Goal: Navigation & Orientation: Find specific page/section

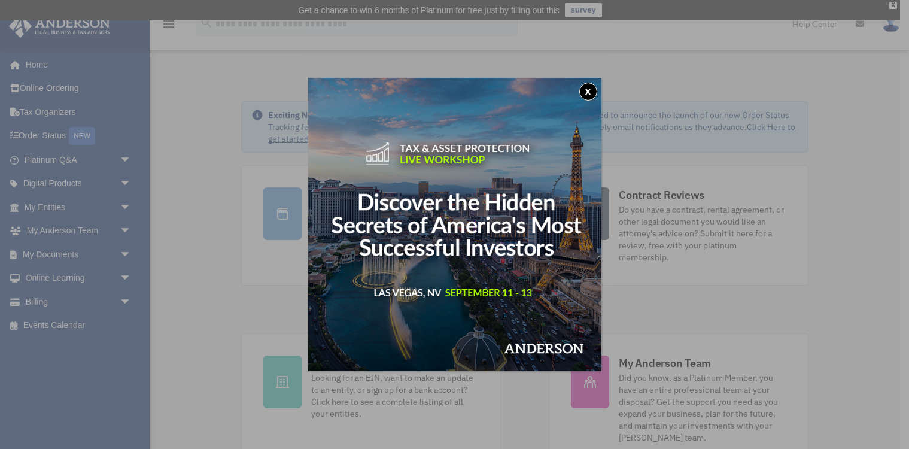
click at [588, 91] on button "x" at bounding box center [589, 92] width 18 height 18
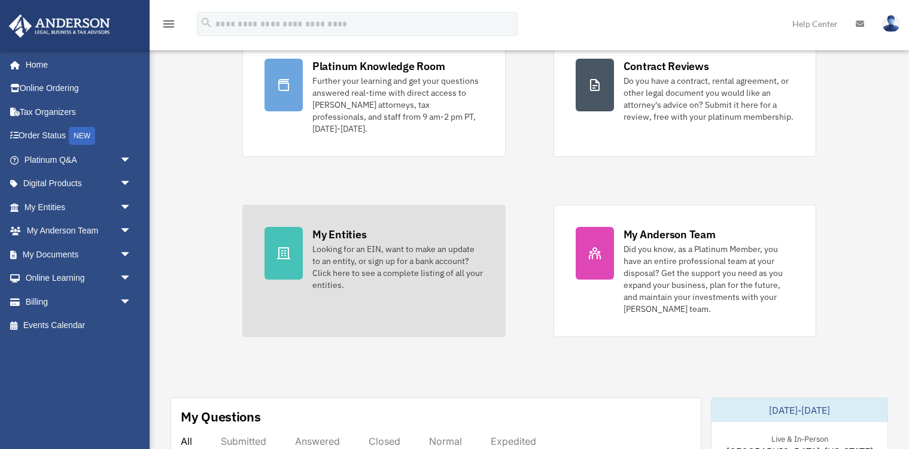
scroll to position [171, 0]
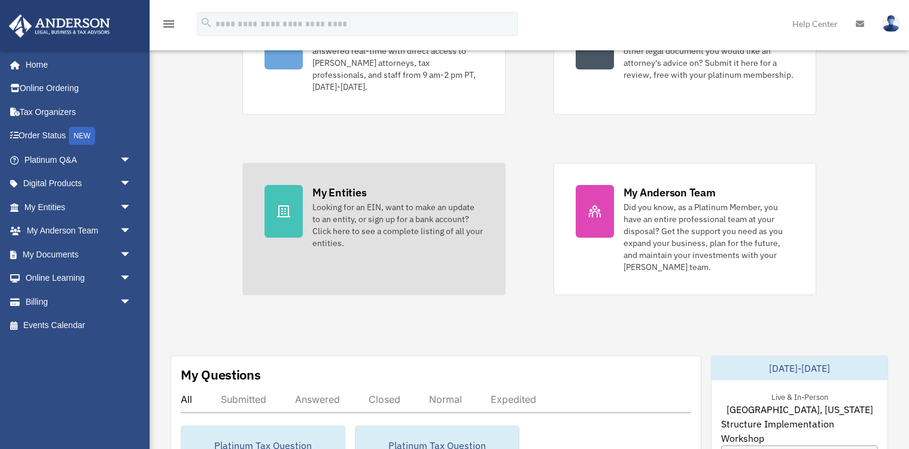
click at [428, 201] on div "Looking for an EIN, want to make an update to an entity, or sign up for a bank …" at bounding box center [398, 225] width 171 height 48
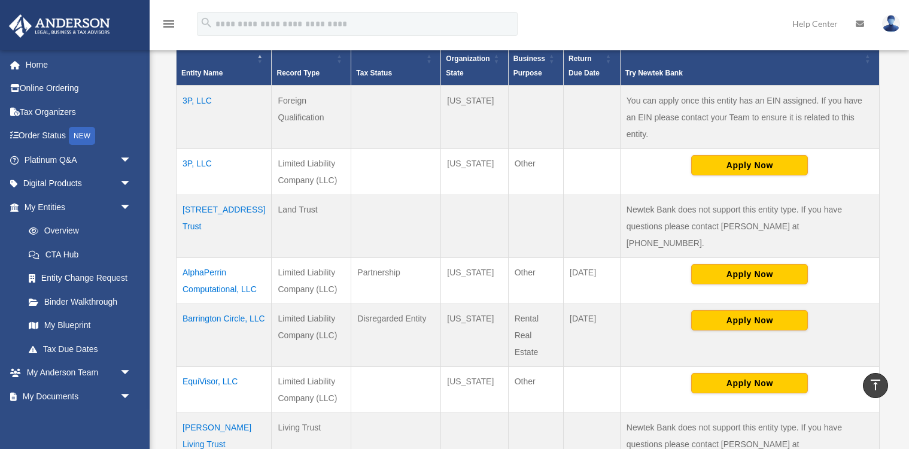
scroll to position [285, 0]
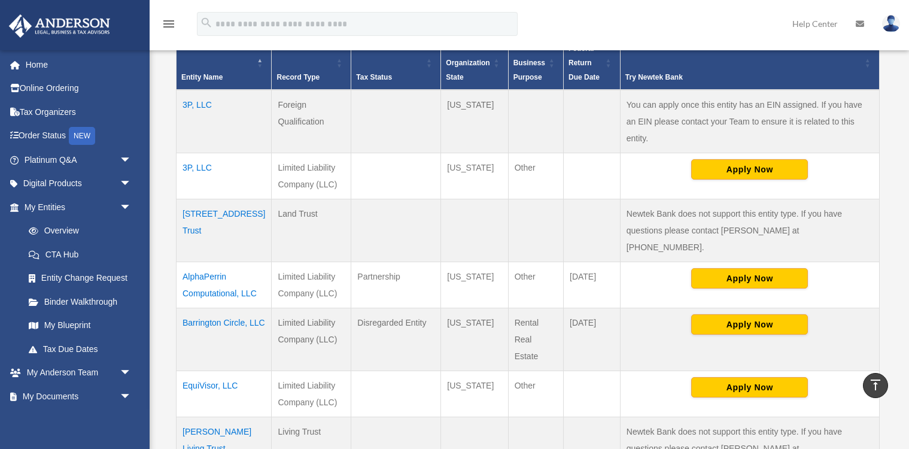
click at [212, 262] on td "AlphaPerrin Computational, LLC" at bounding box center [224, 285] width 95 height 46
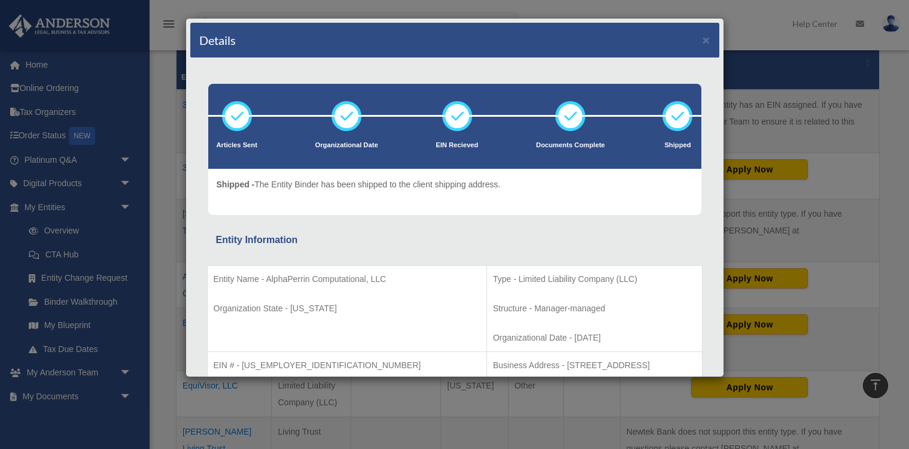
scroll to position [0, 0]
click at [705, 38] on button "×" at bounding box center [707, 40] width 8 height 13
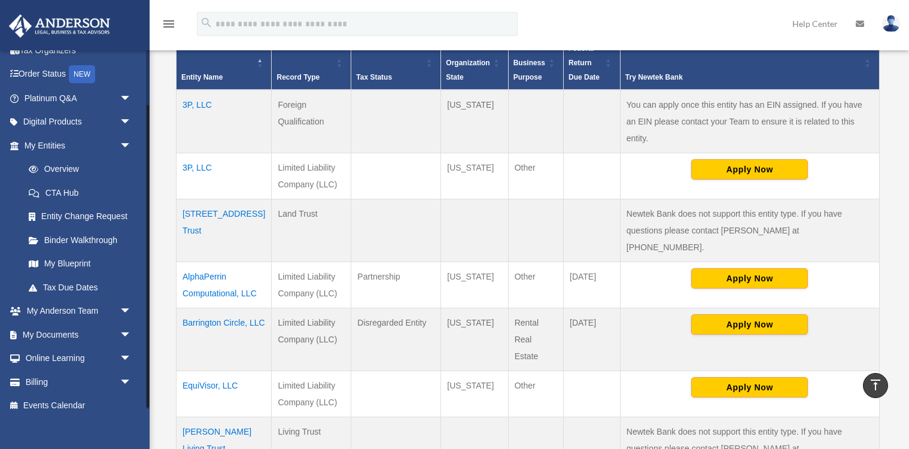
scroll to position [59, 0]
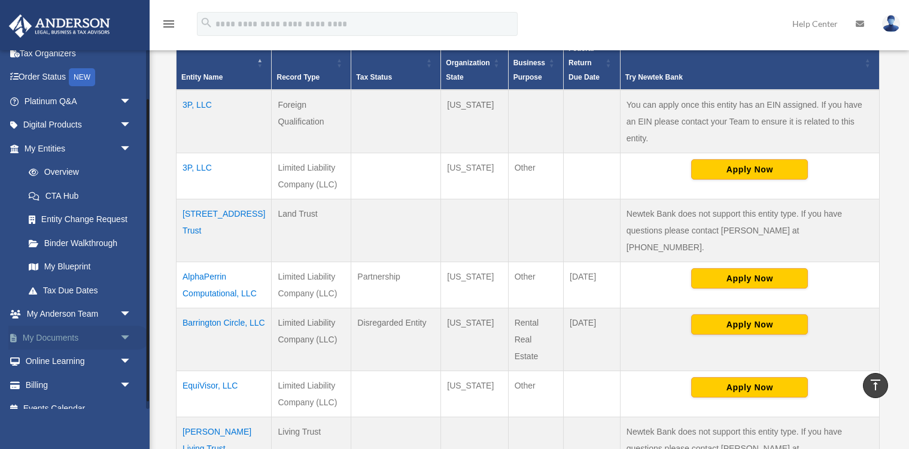
click at [75, 335] on link "My Documents arrow_drop_down" at bounding box center [78, 338] width 141 height 24
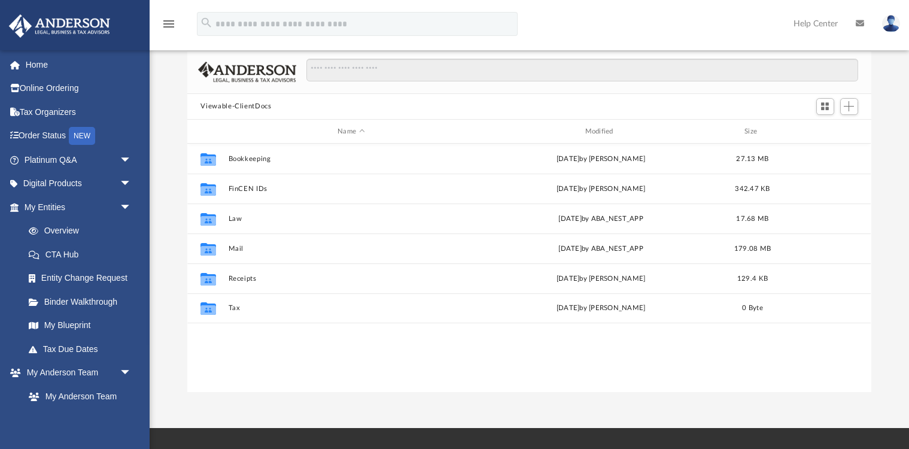
scroll to position [85, 0]
click at [107, 299] on link "Binder Walkthrough" at bounding box center [83, 302] width 133 height 24
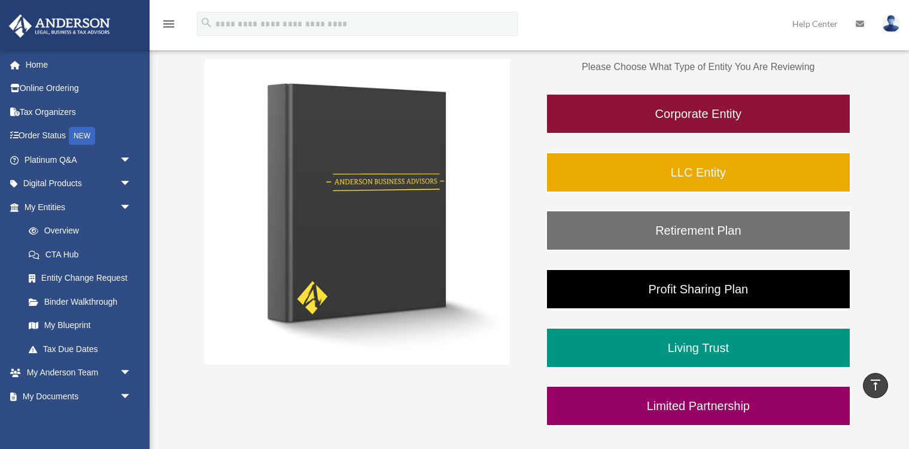
scroll to position [201, 0]
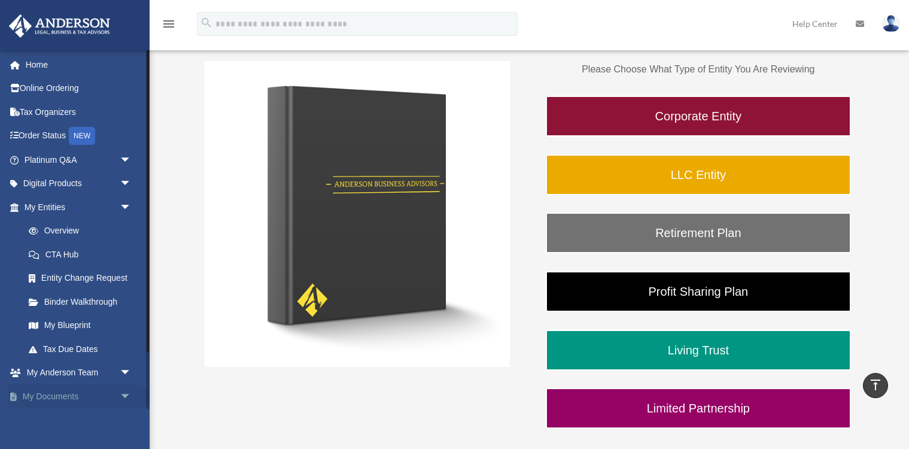
click at [72, 390] on link "My Documents arrow_drop_down" at bounding box center [78, 396] width 141 height 24
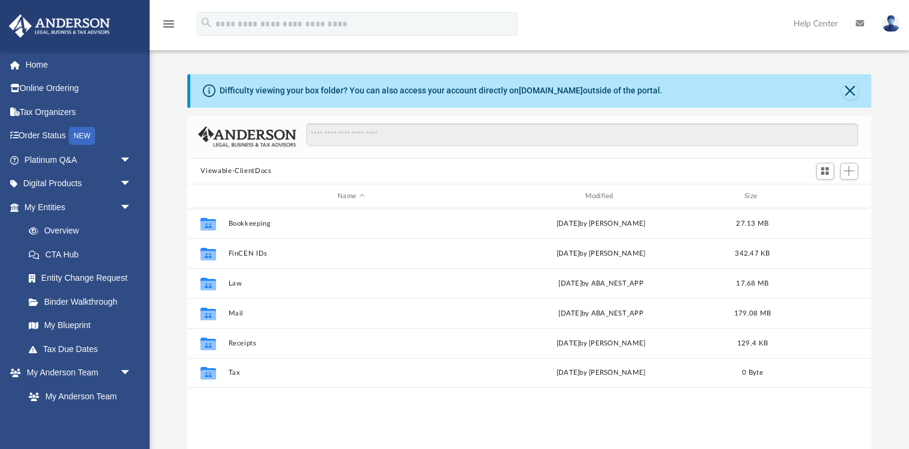
scroll to position [272, 684]
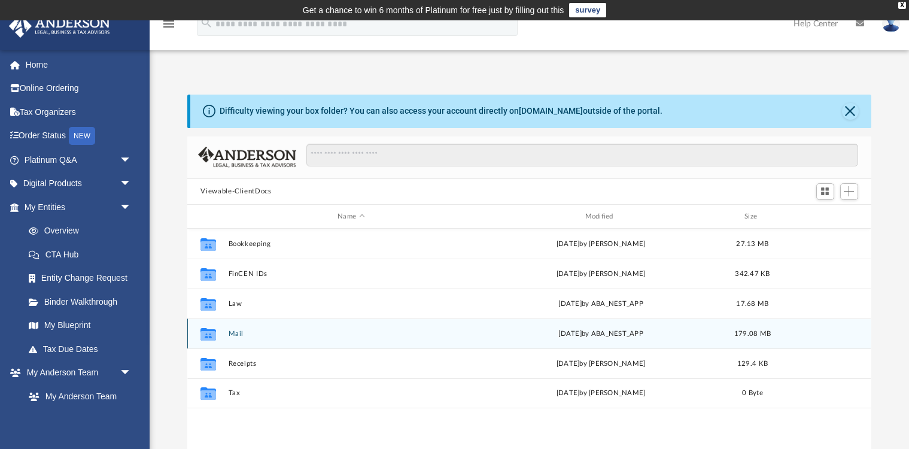
click at [219, 334] on div "Collaborated Folder" at bounding box center [208, 334] width 30 height 19
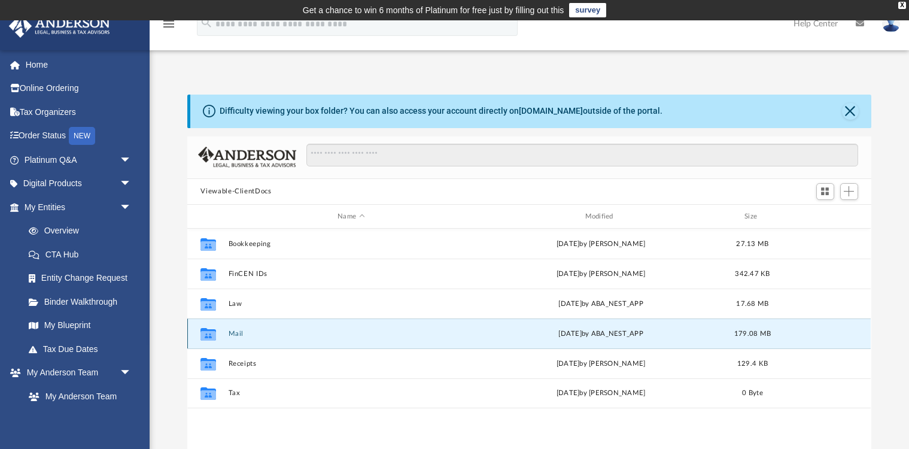
click at [219, 334] on div "Collaborated Folder" at bounding box center [208, 334] width 30 height 19
click at [255, 331] on button "Mail" at bounding box center [351, 334] width 245 height 8
click at [207, 333] on icon "grid" at bounding box center [209, 336] width 16 height 10
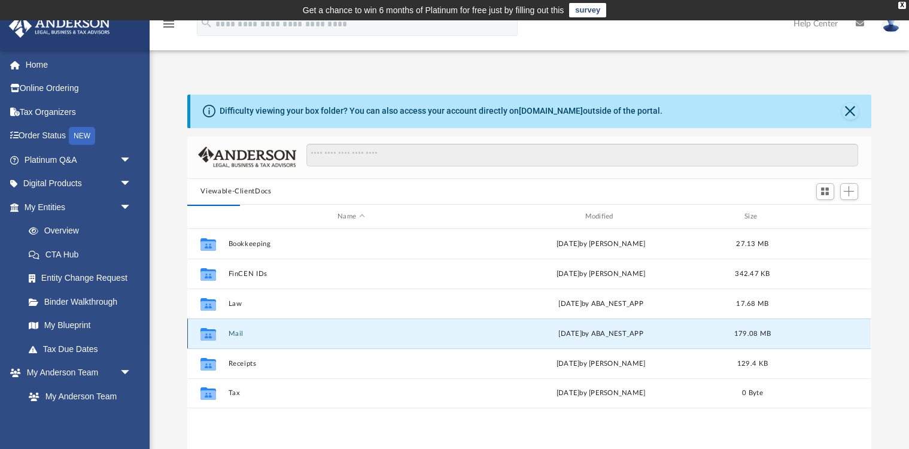
click at [207, 333] on icon "grid" at bounding box center [209, 336] width 16 height 10
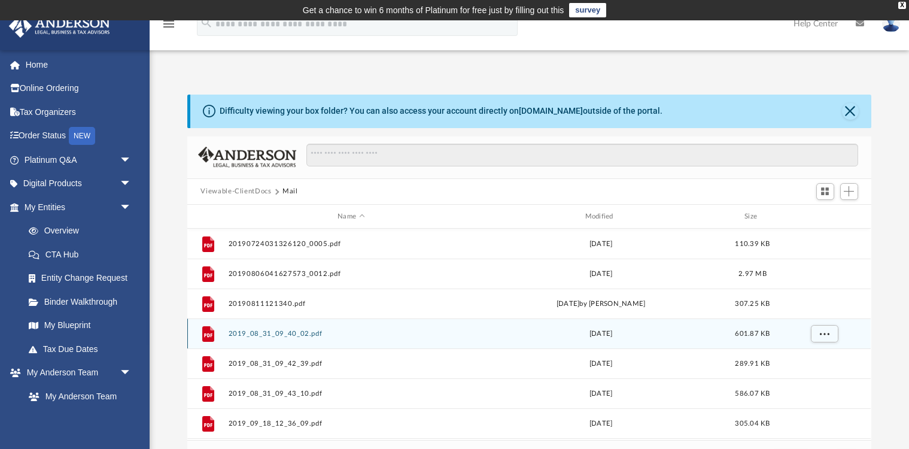
scroll to position [0, 0]
